Goal: Task Accomplishment & Management: Use online tool/utility

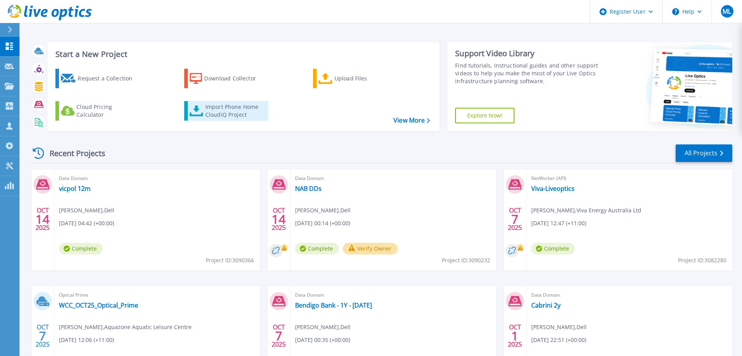
click at [238, 114] on div "Import Phone Home CloudIQ Project" at bounding box center [235, 111] width 61 height 16
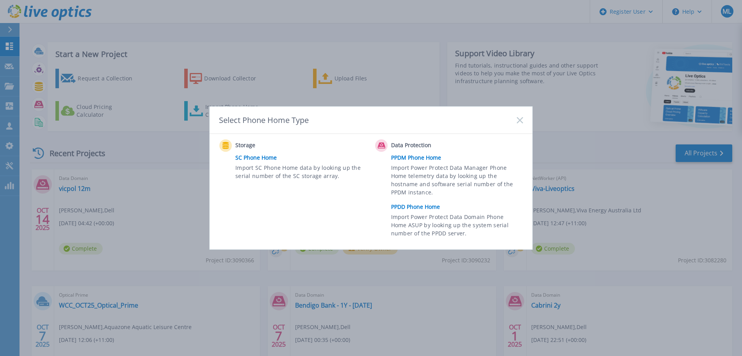
click at [426, 205] on link "PPDD Phone Home" at bounding box center [459, 207] width 136 height 12
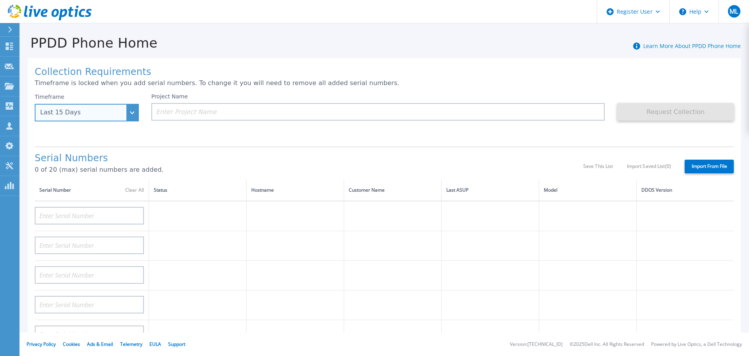
click at [126, 112] on div "Last 15 Days" at bounding box center [87, 113] width 104 height 18
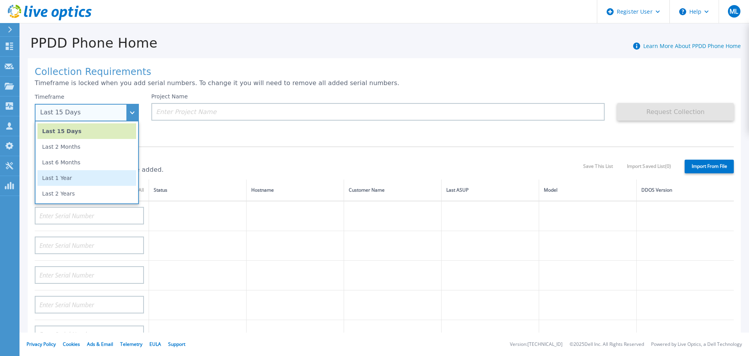
click at [87, 183] on li "Last 1 Year" at bounding box center [86, 178] width 99 height 16
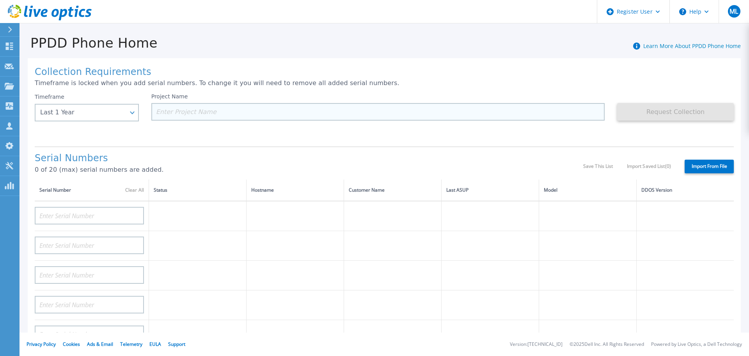
click at [472, 109] on input at bounding box center [378, 112] width 454 height 18
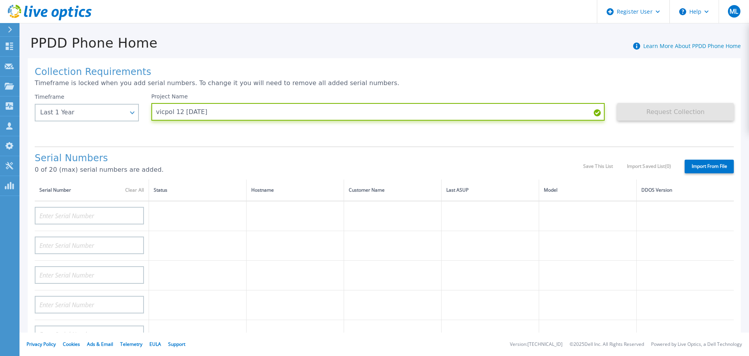
type input "vicpol 12 [DATE]"
click at [680, 71] on h1 "Collection Requirements" at bounding box center [384, 72] width 699 height 11
click at [703, 160] on label "Import From File" at bounding box center [709, 167] width 49 height 14
click at [0, 0] on input "Import From File" at bounding box center [0, 0] width 0 height 0
type input "CKM00190600954"
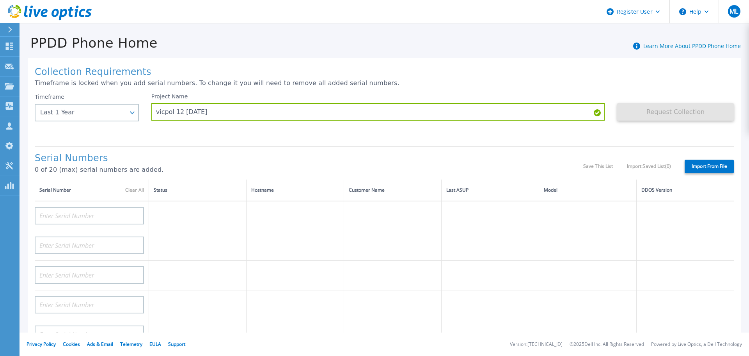
type input "CKM00190700080"
type input "DE413232758572"
type input "DE413232758571"
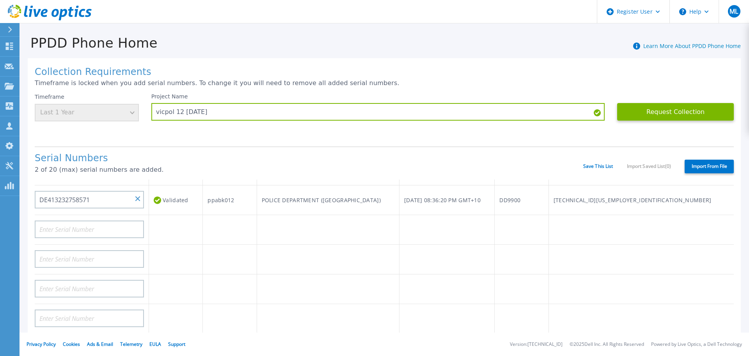
scroll to position [115, 0]
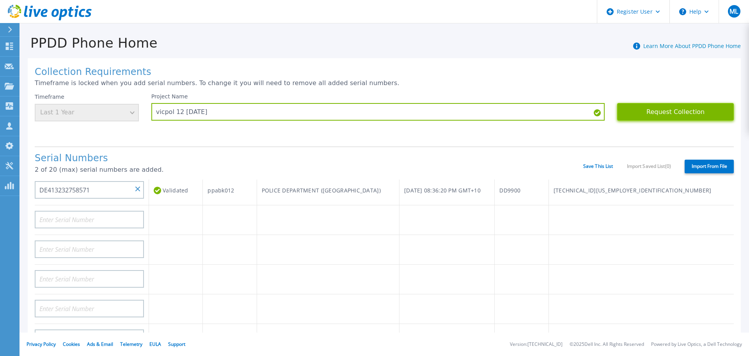
click at [669, 114] on button "Request Collection" at bounding box center [675, 112] width 117 height 18
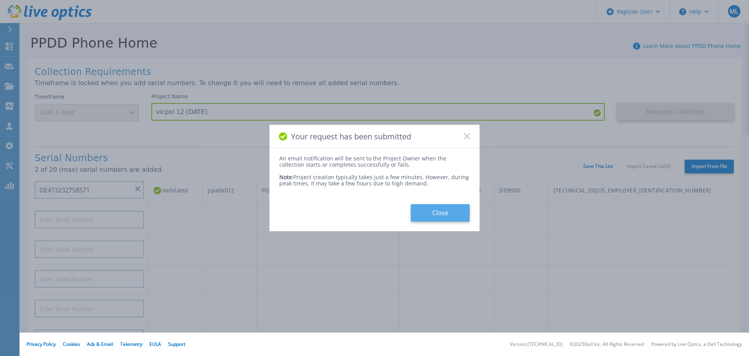
click at [455, 218] on button "Close" at bounding box center [440, 213] width 59 height 18
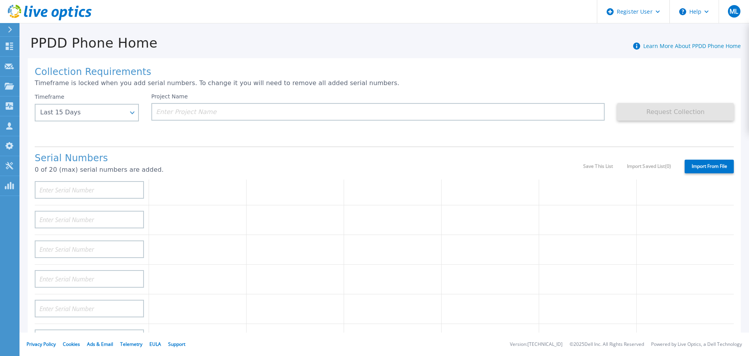
scroll to position [0, 0]
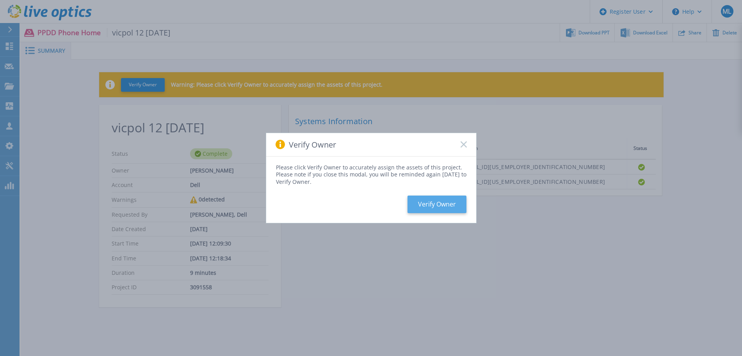
click at [438, 202] on button "Verify Owner" at bounding box center [436, 204] width 59 height 18
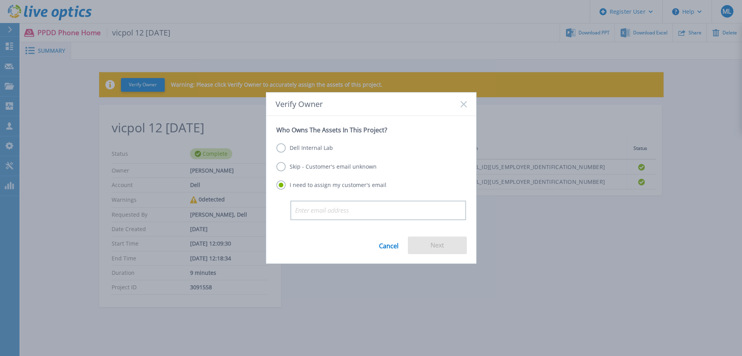
click at [329, 148] on label "Dell Internal Lab" at bounding box center [304, 147] width 57 height 9
click at [0, 0] on input "Dell Internal Lab" at bounding box center [0, 0] width 0 height 0
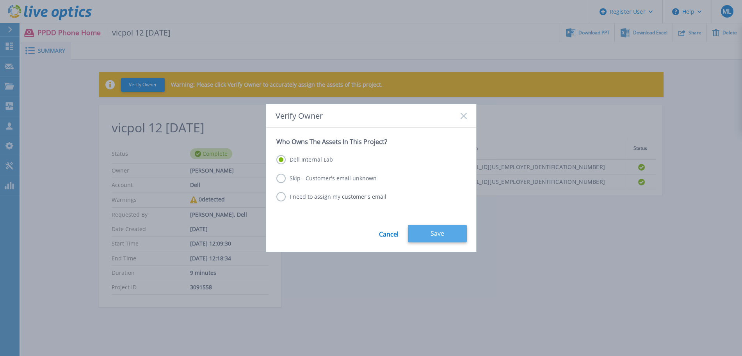
click at [448, 237] on button "Save" at bounding box center [437, 234] width 59 height 18
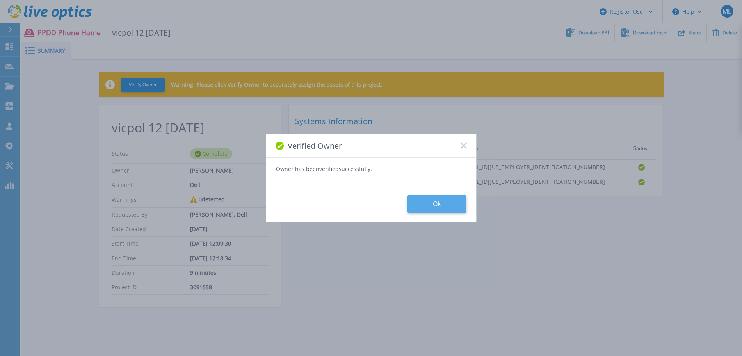
click at [435, 203] on button "Ok" at bounding box center [436, 204] width 59 height 18
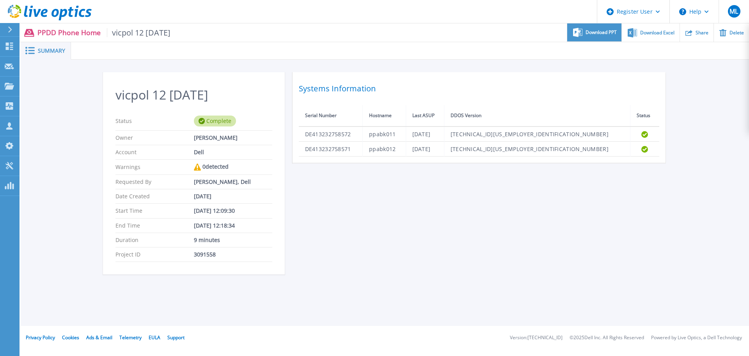
click at [600, 31] on span "Download PPT" at bounding box center [601, 32] width 31 height 5
